Goal: Task Accomplishment & Management: Complete application form

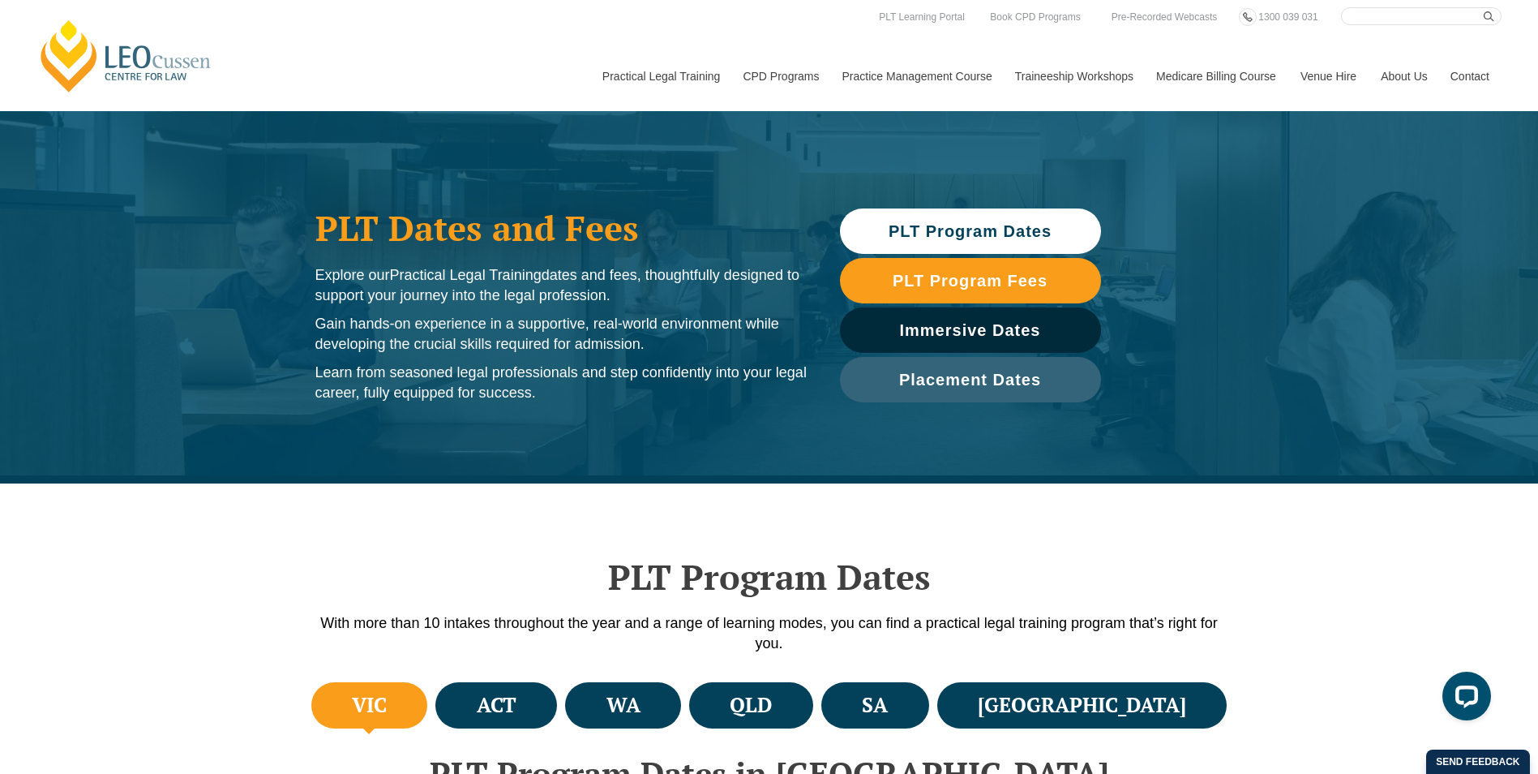
click at [139, 61] on link "[PERSON_NAME] Centre for Law" at bounding box center [125, 56] width 179 height 76
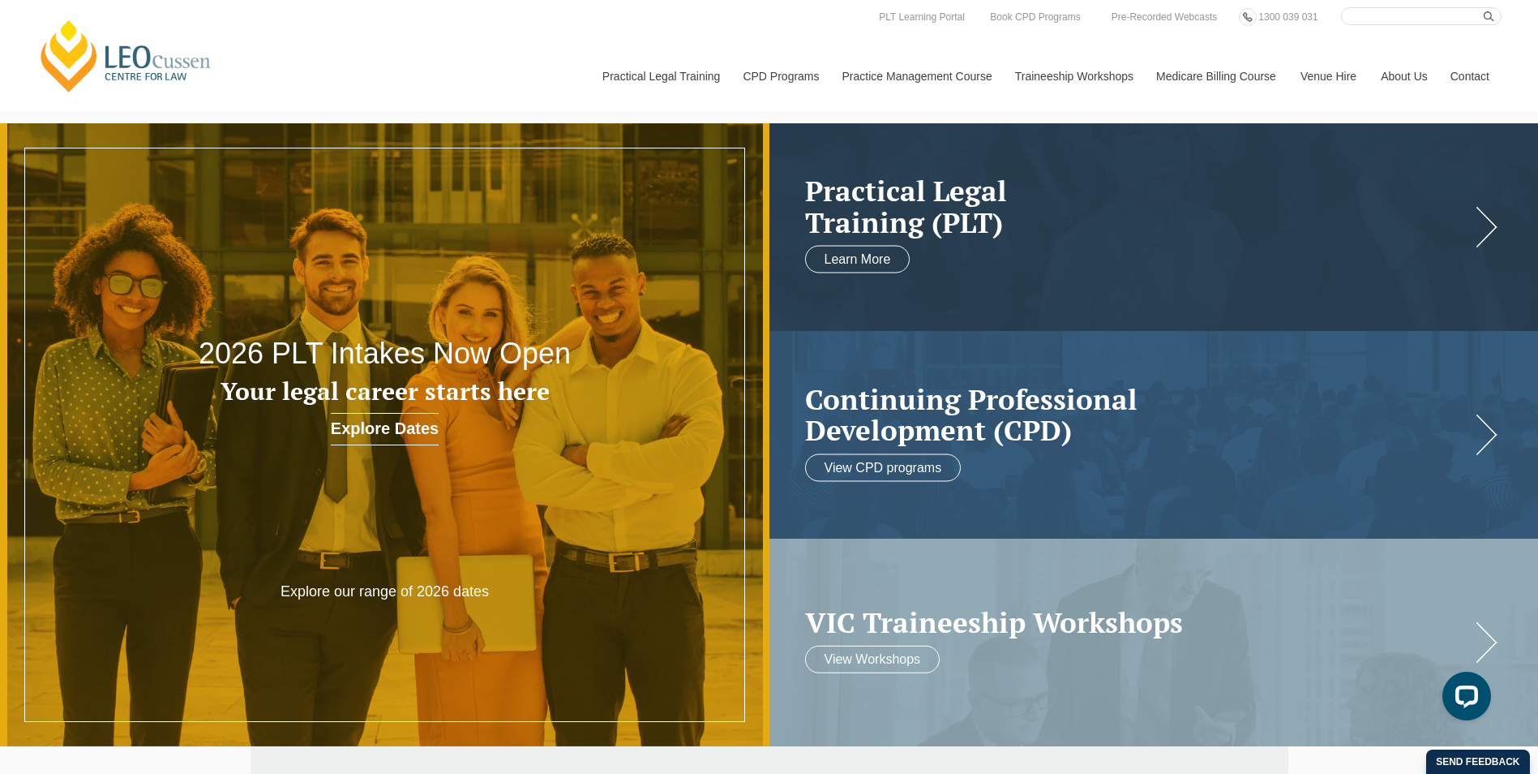
click at [337, 588] on p "Explore our range of 2026 dates" at bounding box center [385, 591] width 308 height 19
click at [427, 379] on h3 "Your legal career starts here" at bounding box center [384, 391] width 461 height 27
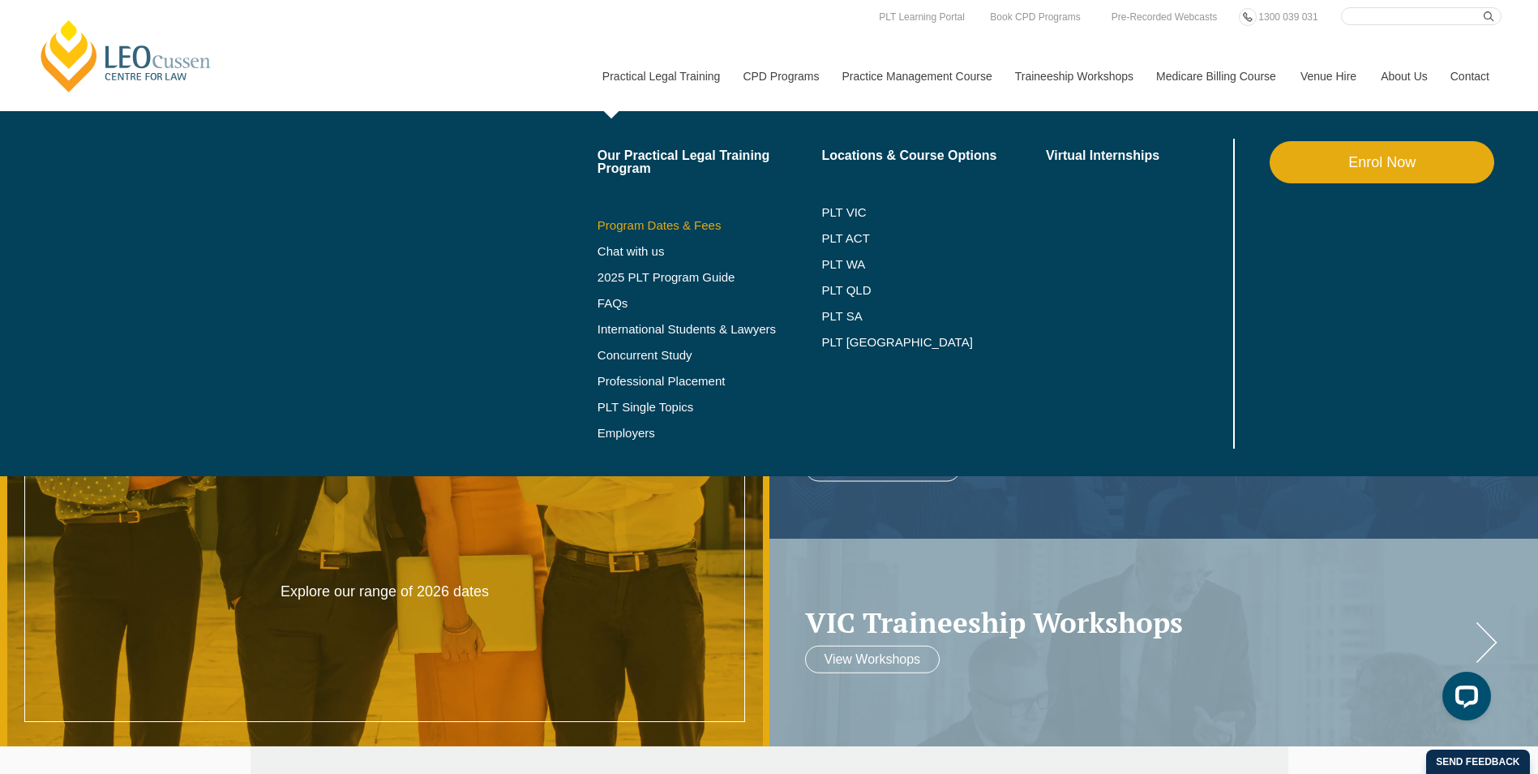
click at [678, 220] on link "Program Dates & Fees" at bounding box center [710, 225] width 225 height 13
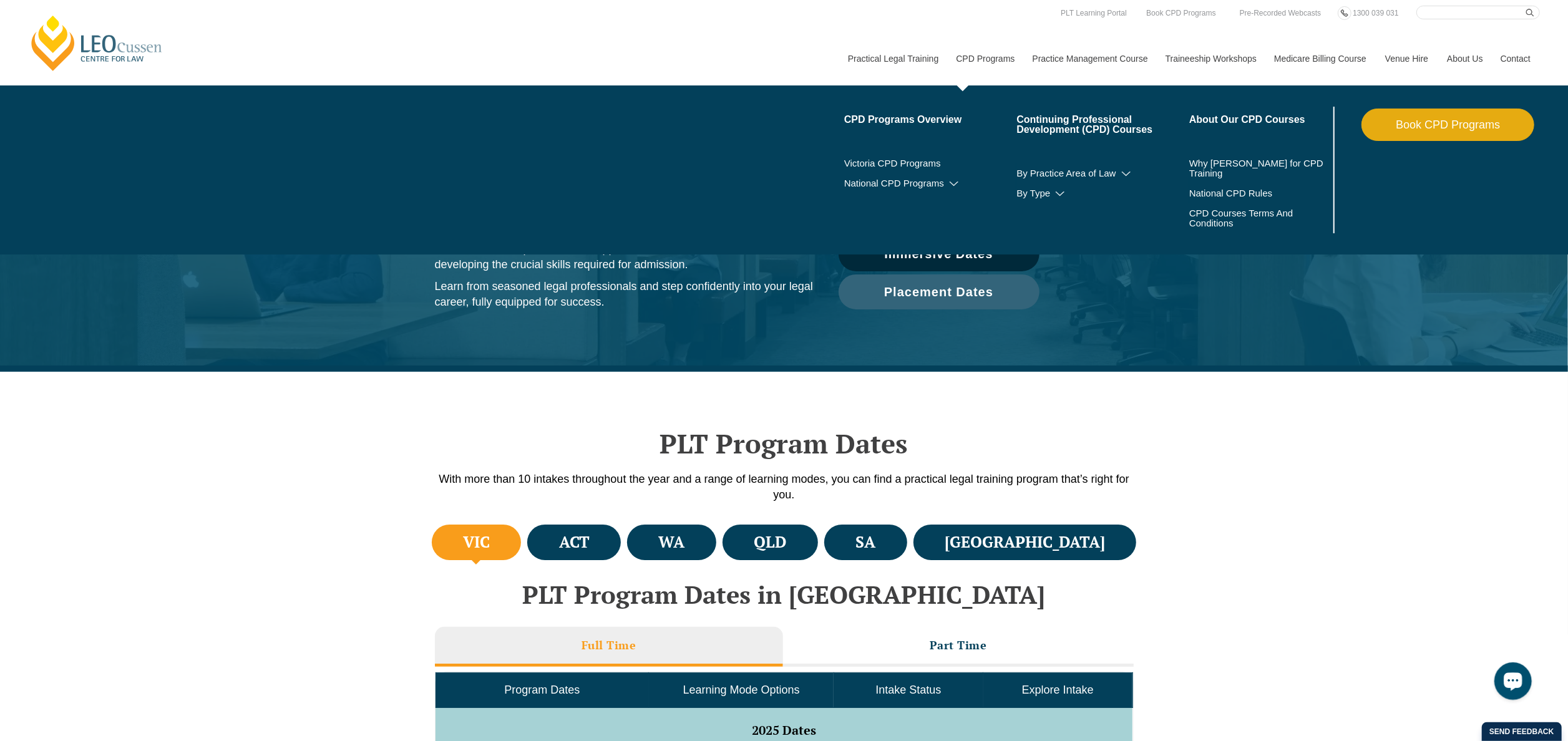
click at [1001, 52] on link "CPD Programs" at bounding box center [984, 58] width 76 height 54
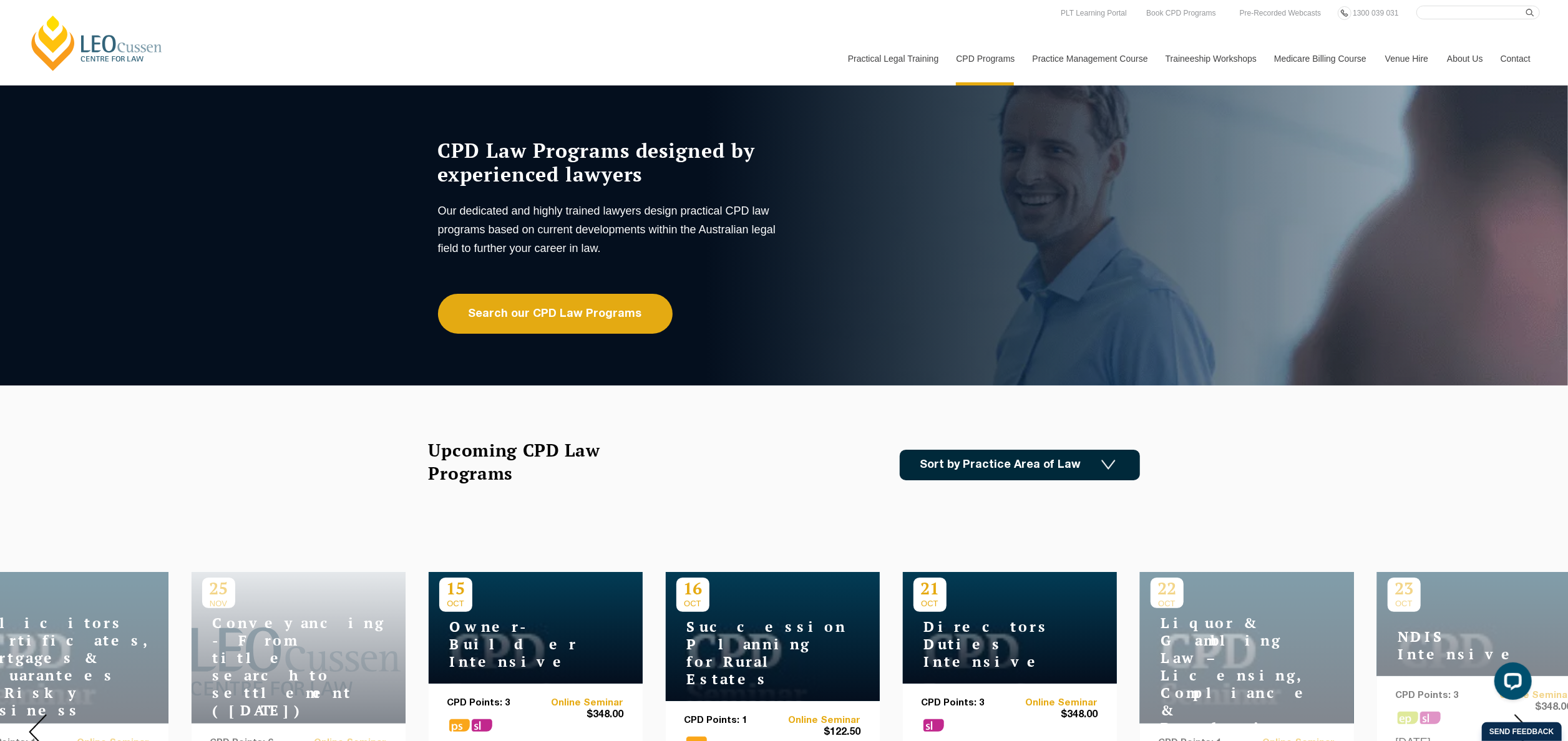
click at [1114, 460] on img at bounding box center [1108, 466] width 15 height 11
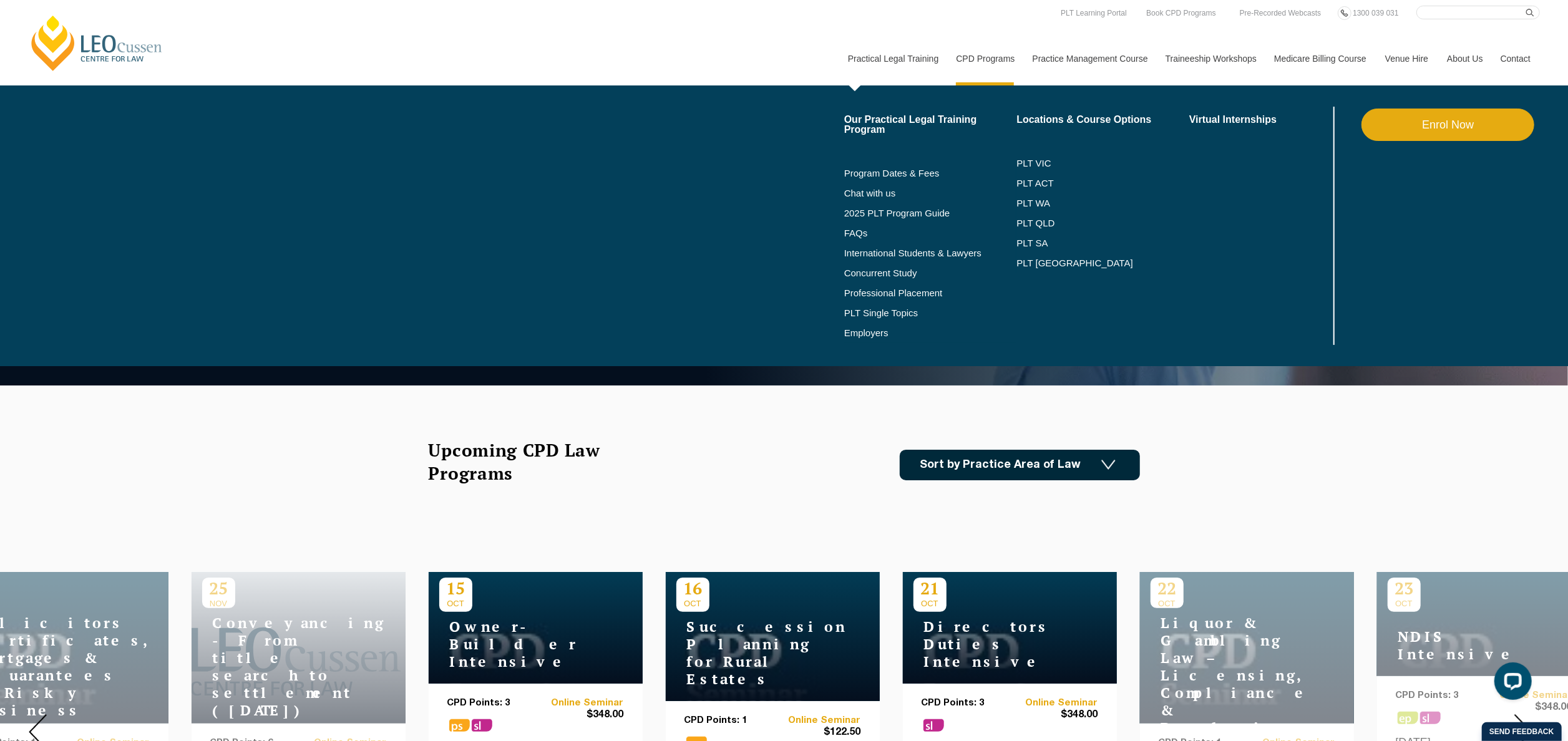
click at [847, 45] on link "Practical Legal Training" at bounding box center [892, 58] width 108 height 54
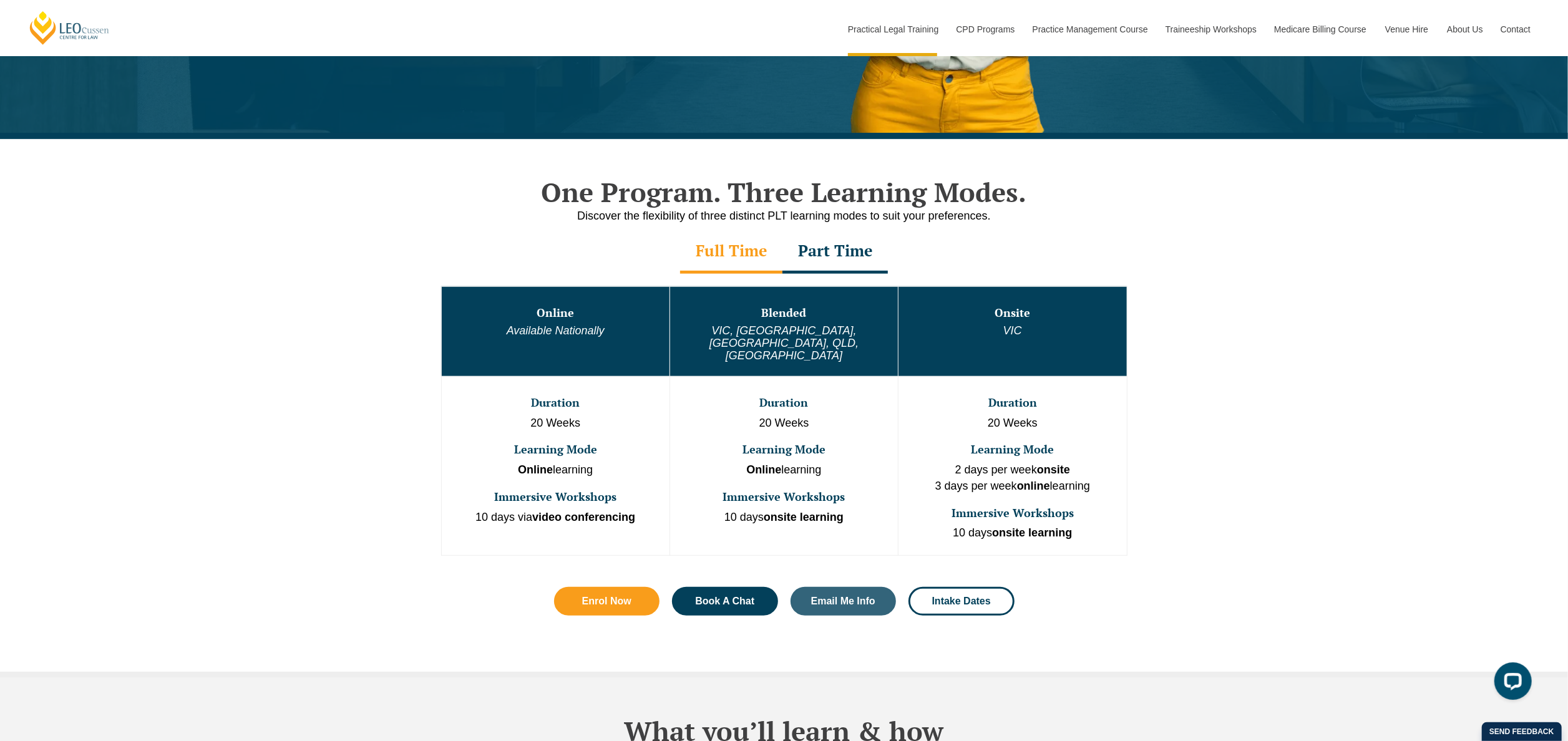
scroll to position [375, 0]
